Goal: Information Seeking & Learning: Learn about a topic

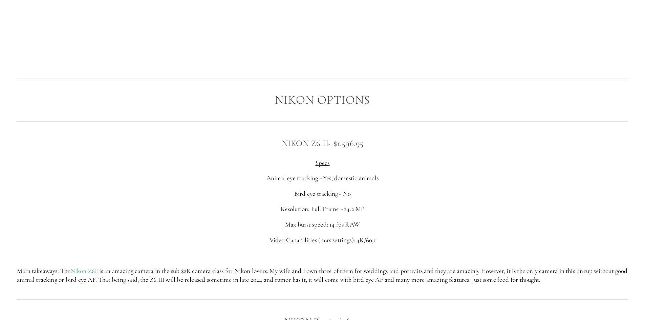
scroll to position [1184, 0]
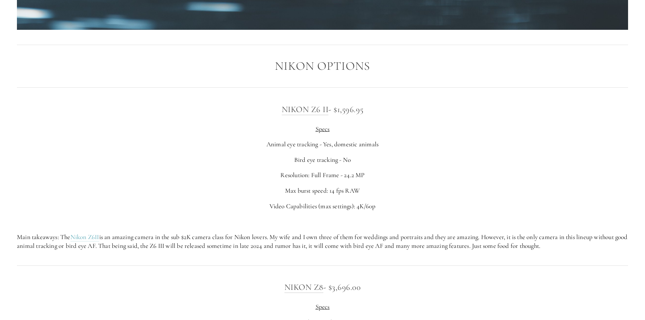
drag, startPoint x: 321, startPoint y: 158, endPoint x: 356, endPoint y: 158, distance: 35.2
click at [356, 158] on p "Bird eye tracking - No" at bounding box center [322, 159] width 611 height 9
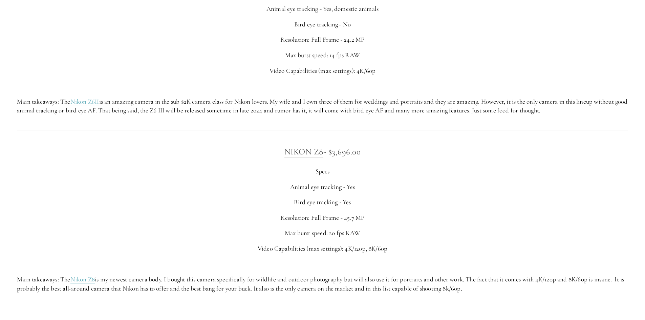
scroll to position [1354, 0]
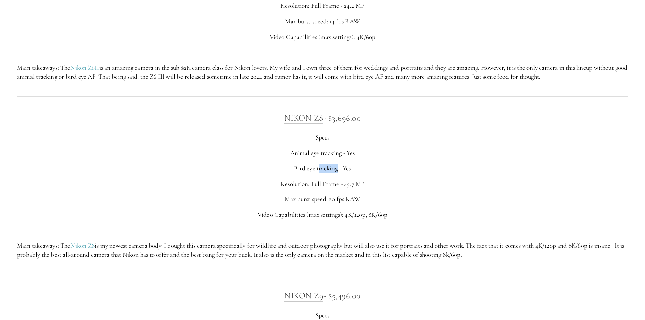
drag, startPoint x: 318, startPoint y: 168, endPoint x: 346, endPoint y: 165, distance: 27.8
click at [342, 166] on p "Bird eye tracking - Yes" at bounding box center [322, 168] width 611 height 9
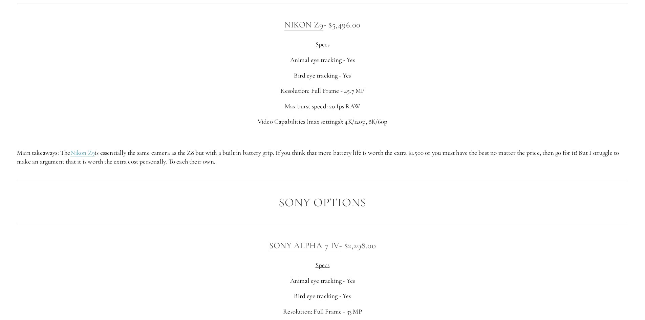
scroll to position [1658, 0]
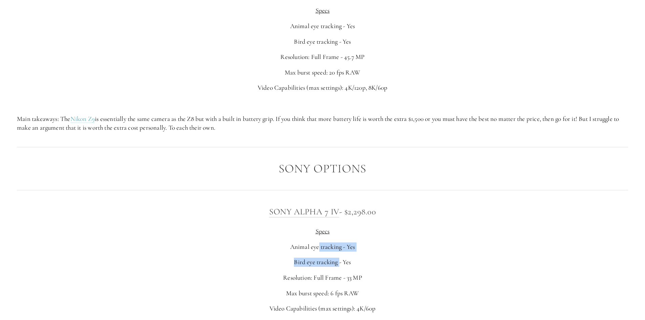
drag, startPoint x: 318, startPoint y: 248, endPoint x: 340, endPoint y: 251, distance: 22.3
click at [340, 251] on div "Sony Alpha 7 IV - $2,298.00 Specs Animal eye tracking - Yes Bird eye tracking -…" at bounding box center [322, 279] width 611 height 148
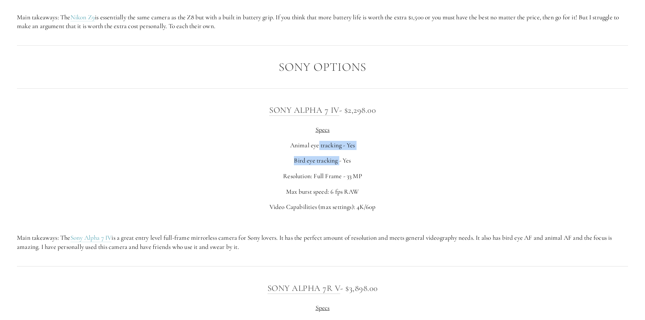
scroll to position [1827, 0]
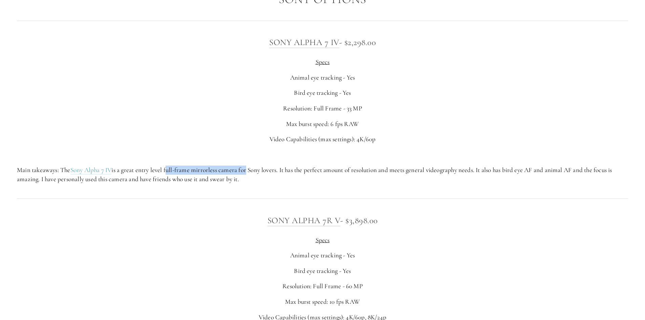
drag, startPoint x: 169, startPoint y: 170, endPoint x: 276, endPoint y: 175, distance: 108.1
click at [252, 174] on p "Main takeaways: The Sony Alpha 7 IV is a great entry level full-frame mirrorles…" at bounding box center [322, 174] width 611 height 18
drag, startPoint x: 311, startPoint y: 167, endPoint x: 400, endPoint y: 179, distance: 89.8
click at [400, 179] on p "Main takeaways: The Sony Alpha 7 IV is a great entry level full-frame mirrorles…" at bounding box center [322, 174] width 611 height 18
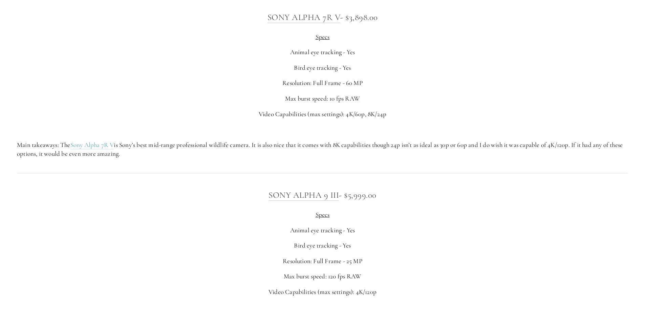
scroll to position [2132, 0]
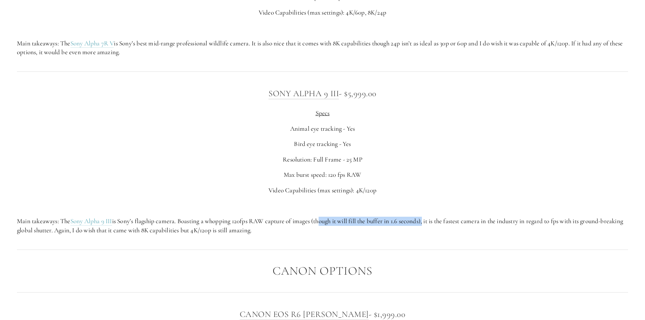
drag, startPoint x: 322, startPoint y: 220, endPoint x: 429, endPoint y: 220, distance: 106.6
click at [429, 220] on p "Main takeaways: The Sony Alpha 9 III is Sony’s flagship camera. Boasting a whop…" at bounding box center [322, 226] width 611 height 18
drag, startPoint x: 469, startPoint y: 220, endPoint x: 583, endPoint y: 233, distance: 114.5
click at [583, 233] on p "Main takeaways: The Sony Alpha 9 III is Sony’s flagship camera. Boasting a whop…" at bounding box center [322, 226] width 611 height 18
click at [143, 231] on p "Main takeaways: The Sony Alpha 9 III is Sony’s flagship camera. Boasting a whop…" at bounding box center [322, 226] width 611 height 18
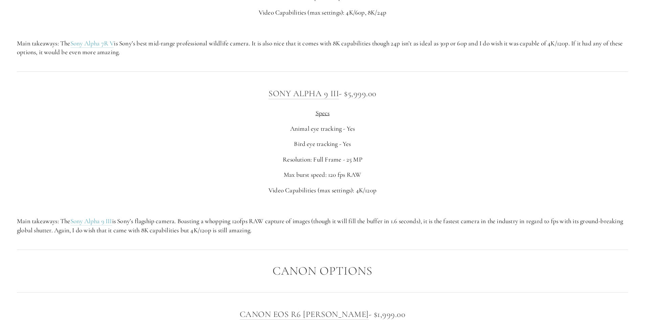
drag, startPoint x: 139, startPoint y: 232, endPoint x: 280, endPoint y: 234, distance: 141.1
click at [280, 234] on p "Main takeaways: The Sony Alpha 9 III is Sony’s flagship camera. Boasting a whop…" at bounding box center [322, 226] width 611 height 18
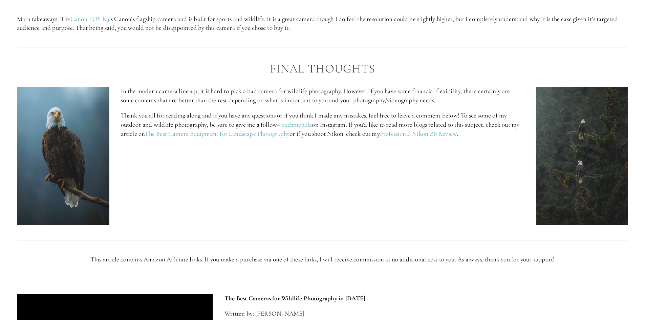
scroll to position [2876, 0]
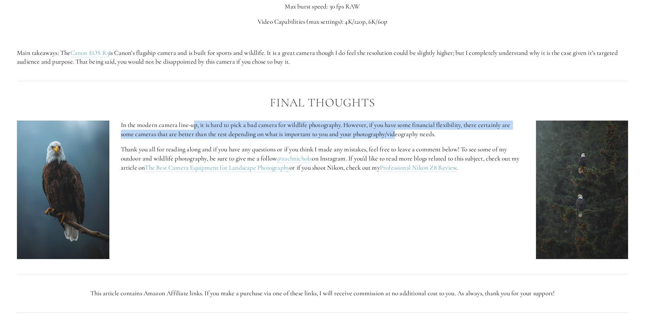
drag, startPoint x: 194, startPoint y: 127, endPoint x: 400, endPoint y: 129, distance: 205.8
click at [400, 129] on p "In the modern camera line-up, it is hard to pick a bad camera for wildlife phot…" at bounding box center [322, 129] width 403 height 18
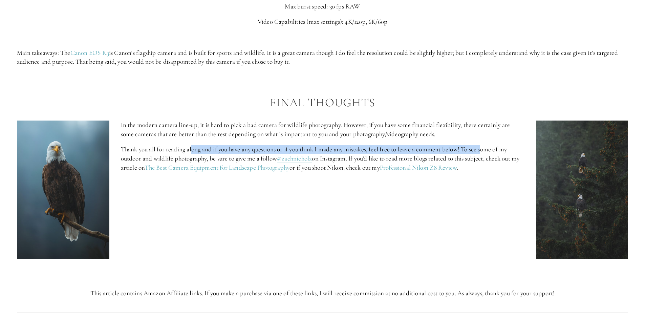
drag, startPoint x: 204, startPoint y: 148, endPoint x: 485, endPoint y: 146, distance: 280.9
click at [485, 146] on p "Thank you all for reading along and if you have any questions or if you think I…" at bounding box center [322, 158] width 403 height 27
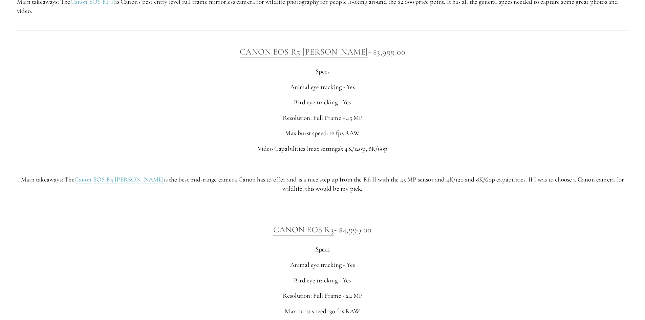
scroll to position [2606, 0]
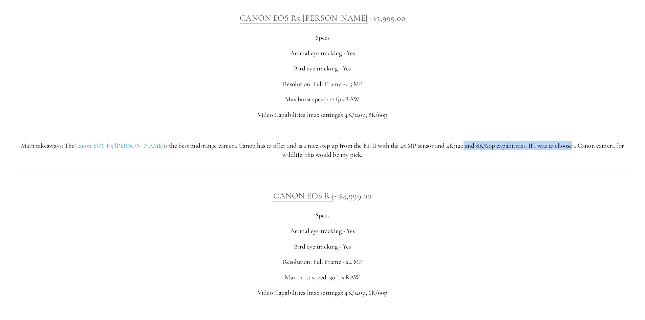
drag, startPoint x: 437, startPoint y: 146, endPoint x: 549, endPoint y: 141, distance: 112.1
click at [549, 141] on p "Main takeaways: The Canon EOS R5 [PERSON_NAME] is the best mid-range camera Can…" at bounding box center [322, 150] width 611 height 18
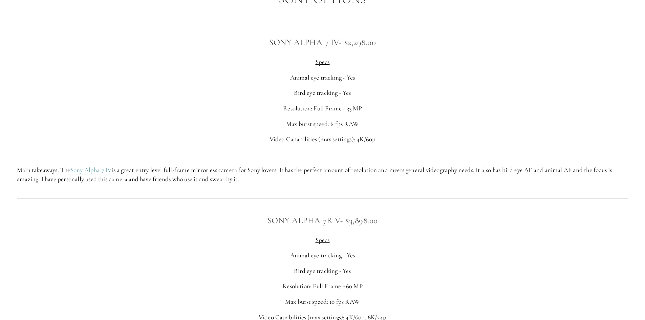
scroll to position [1929, 0]
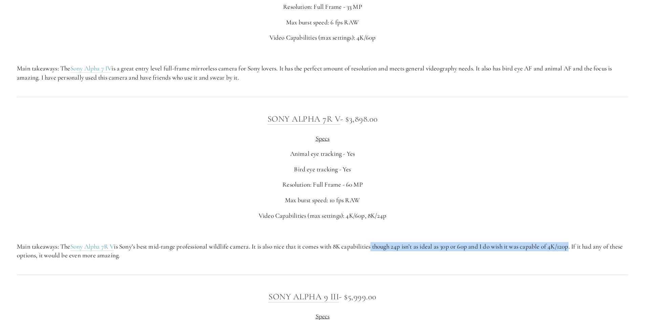
drag, startPoint x: 375, startPoint y: 246, endPoint x: 577, endPoint y: 248, distance: 201.7
click at [577, 248] on p "Main takeaways: The Sony Alpha 7R V is Sony’s best mid-range professional wildl…" at bounding box center [322, 251] width 611 height 18
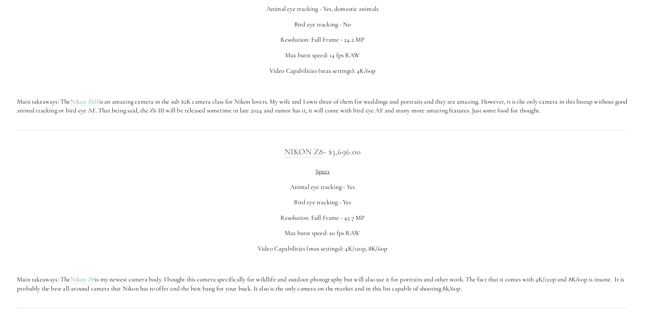
scroll to position [1354, 0]
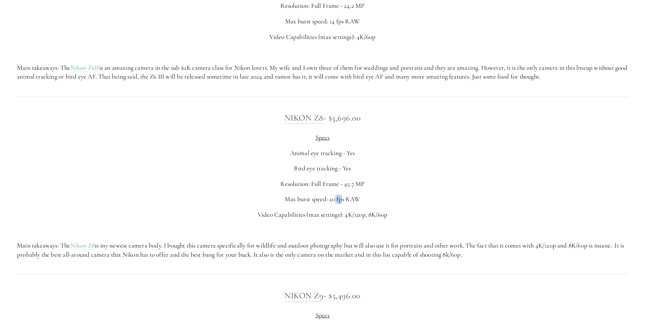
click at [342, 199] on p "Max burst speed: 20 fps RAW" at bounding box center [322, 199] width 611 height 9
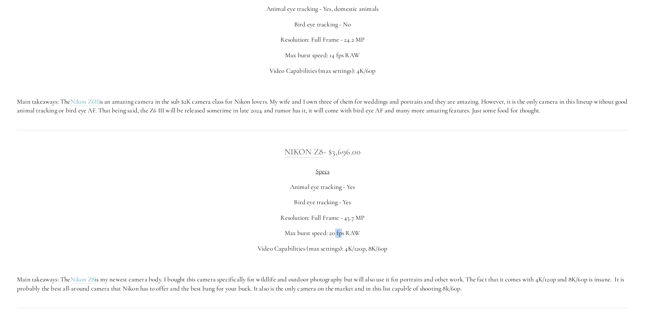
scroll to position [1387, 0]
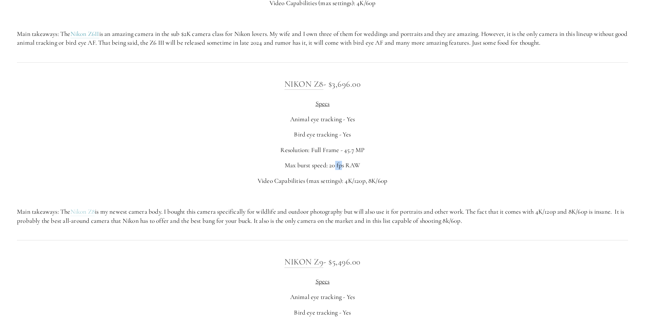
click at [85, 211] on link "Nikon Z8" at bounding box center [82, 211] width 25 height 8
